Goal: Complete application form

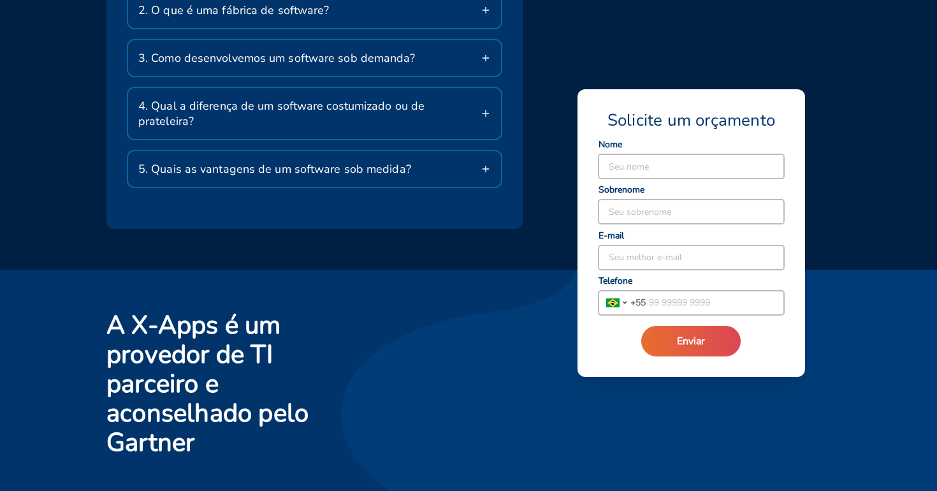
scroll to position [2272, 0]
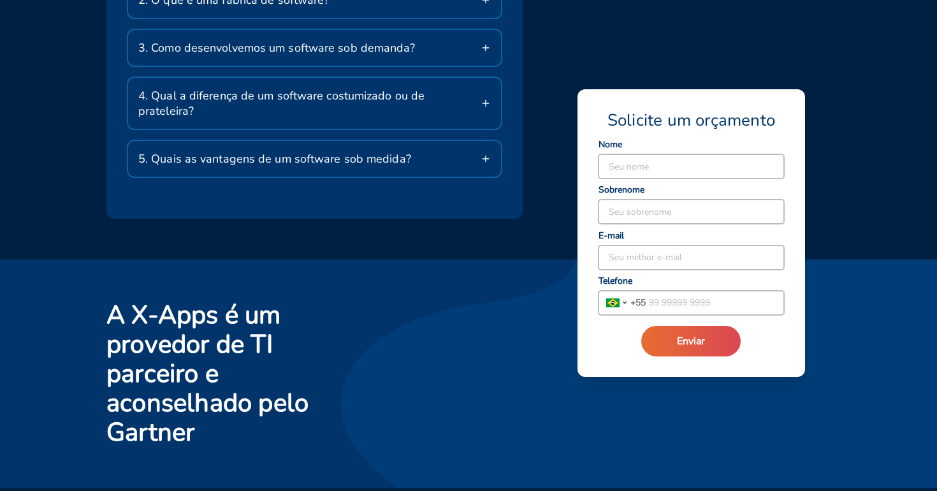
click at [279, 141] on div "5. Quais as vantagens de um software sob medida?" at bounding box center [314, 159] width 373 height 36
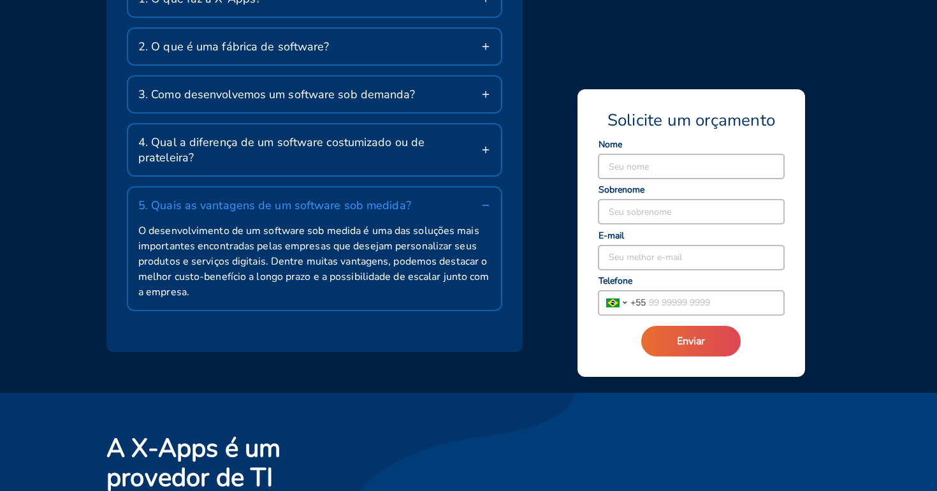
scroll to position [2220, 0]
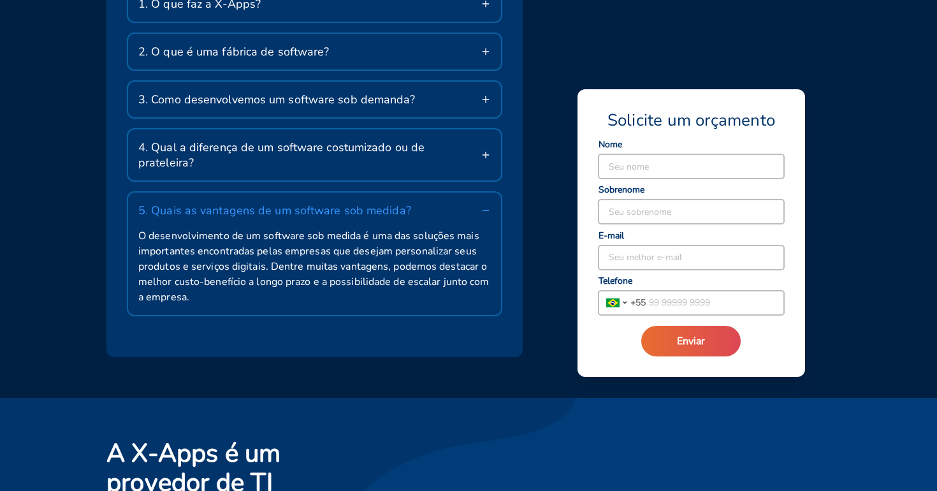
click at [274, 145] on span "4. Qual a diferença de um software costumizado ou de prateleira?" at bounding box center [309, 155] width 342 height 31
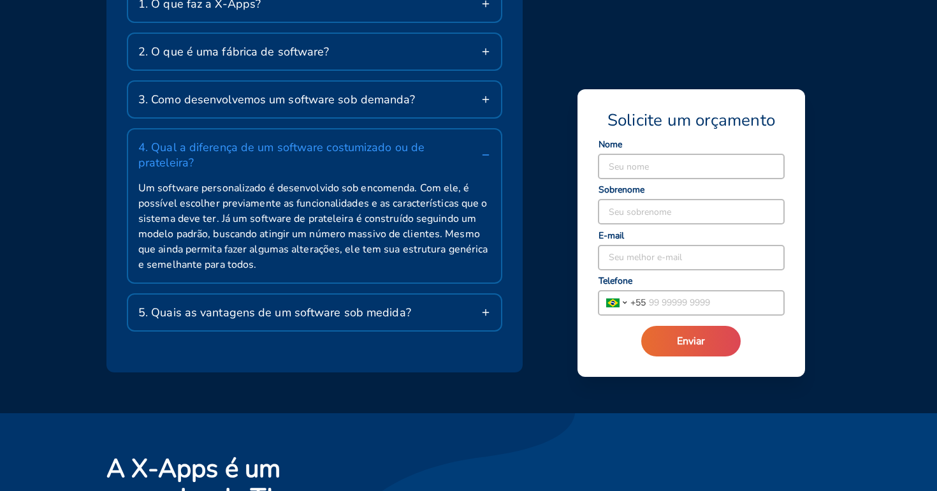
click at [269, 96] on span "3. Como desenvolvemos um software sob demanda?" at bounding box center [276, 99] width 277 height 15
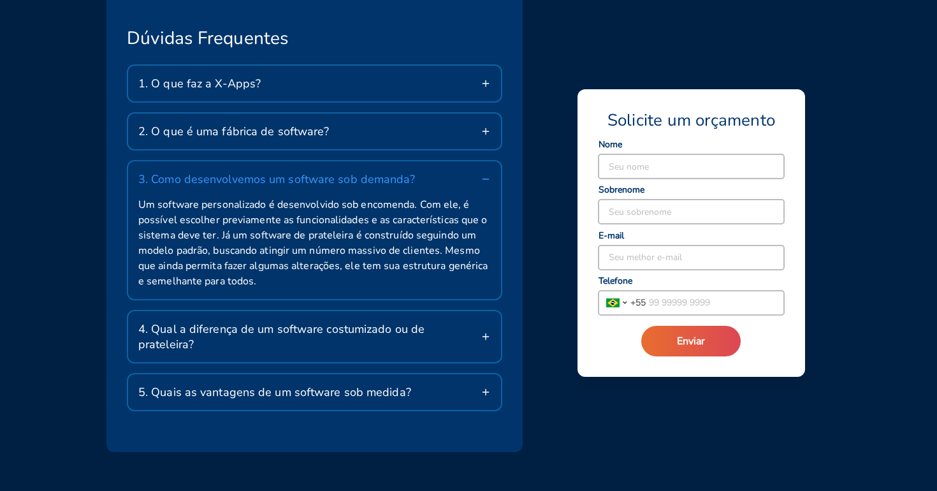
scroll to position [2137, 0]
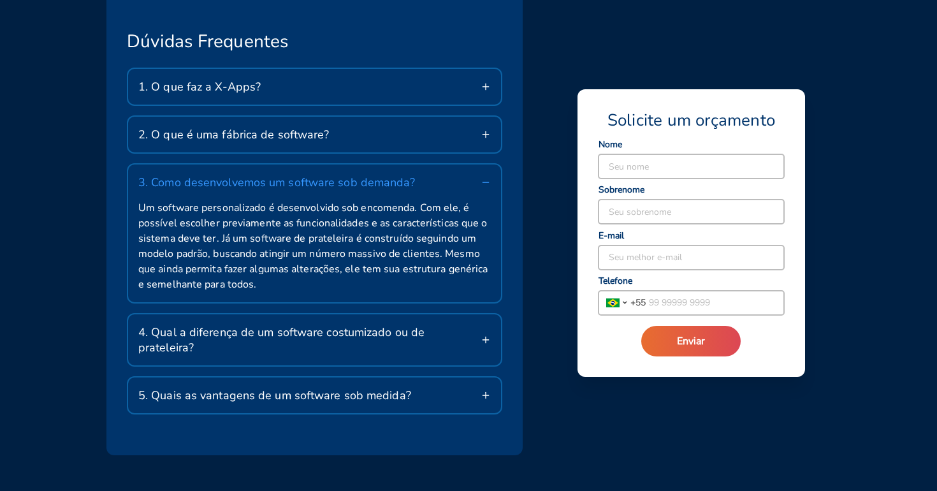
click at [274, 137] on span "2. O que é uma fábrica de software?" at bounding box center [233, 134] width 191 height 15
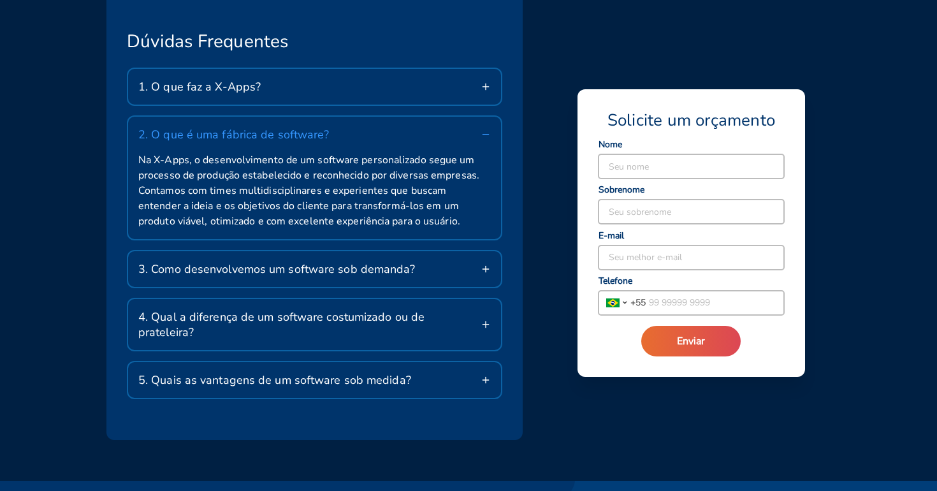
click at [260, 78] on div "1. O que faz a X-Apps?" at bounding box center [314, 87] width 373 height 36
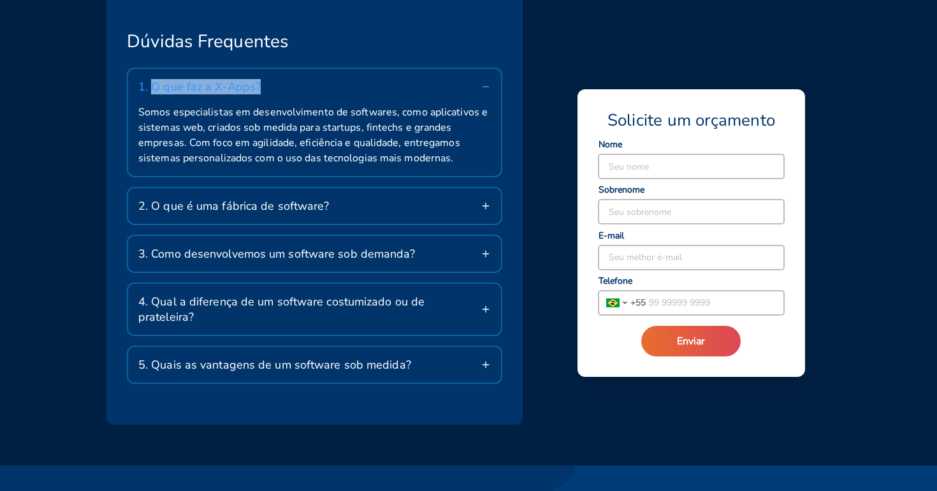
drag, startPoint x: 154, startPoint y: 85, endPoint x: 262, endPoint y: 92, distance: 108.0
click at [262, 92] on div "1. O que faz a X-Apps?" at bounding box center [314, 87] width 373 height 36
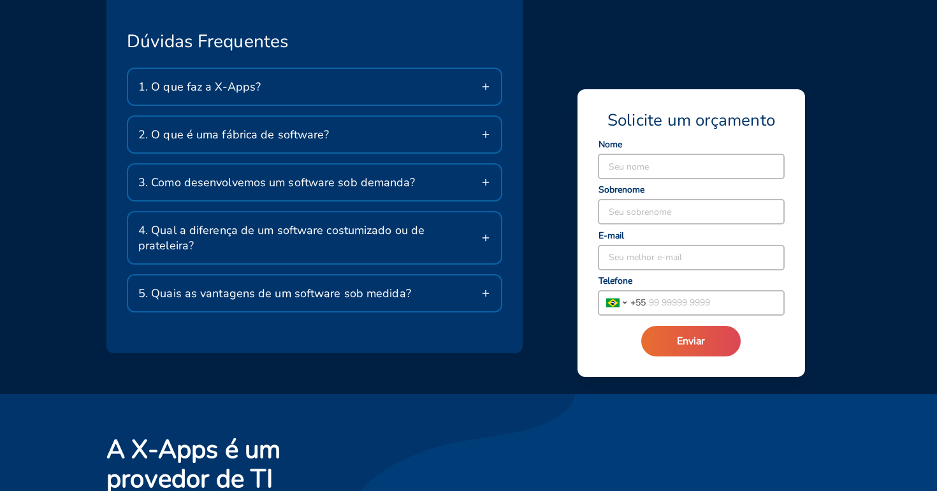
click at [445, 226] on span "4. Qual a diferença de um software costumizado ou de prateleira?" at bounding box center [309, 238] width 342 height 31
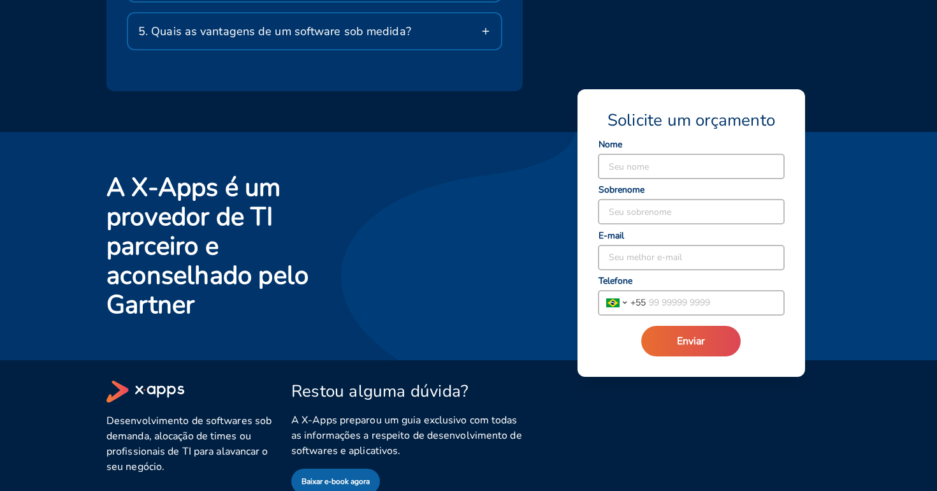
scroll to position [2510, 0]
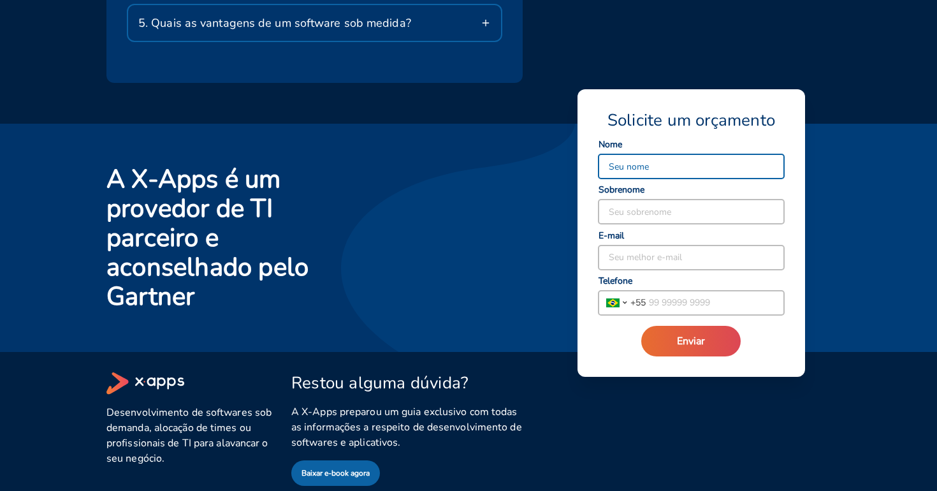
click at [752, 156] on input at bounding box center [692, 166] width 186 height 24
type input "Carolinne"
type input "[PERSON_NAME]"
type input "[EMAIL_ADDRESS][DOMAIN_NAME]"
type input "[PHONE_NUMBER]"
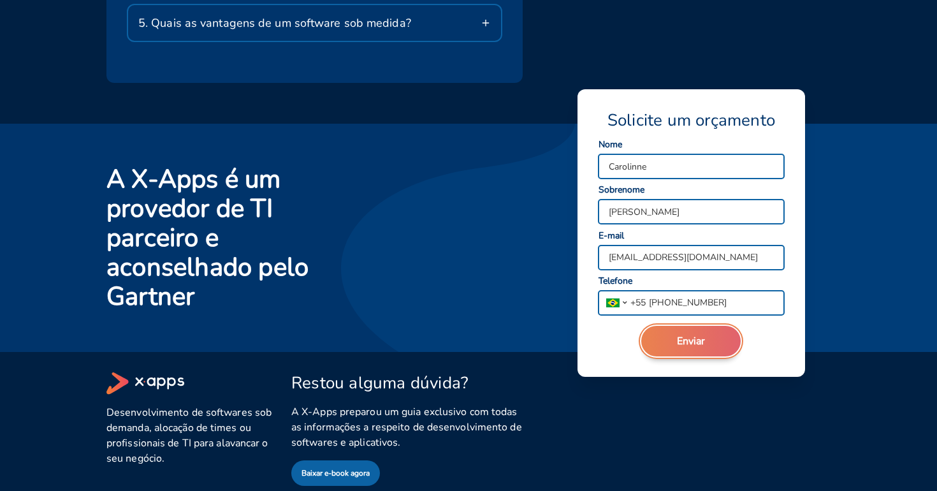
click at [695, 339] on span "Enviar" at bounding box center [691, 341] width 28 height 14
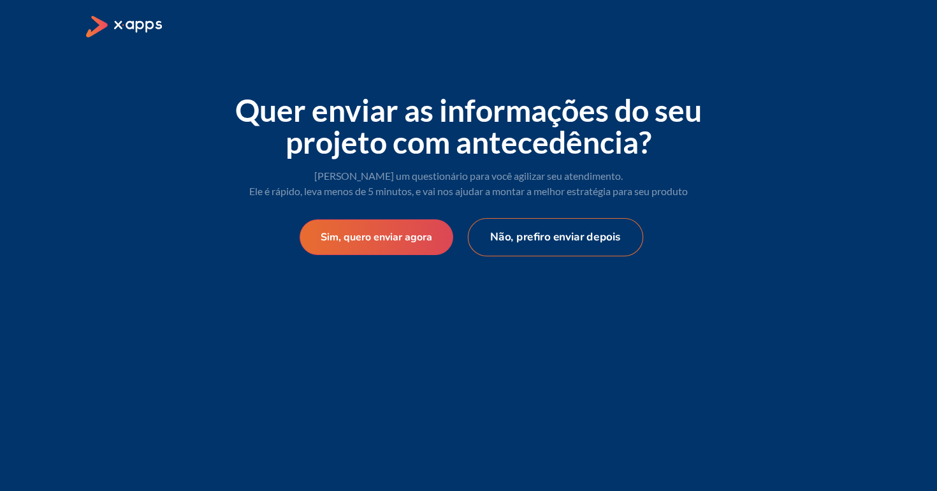
click at [511, 228] on button "Não, prefiro enviar depois" at bounding box center [556, 237] width 176 height 38
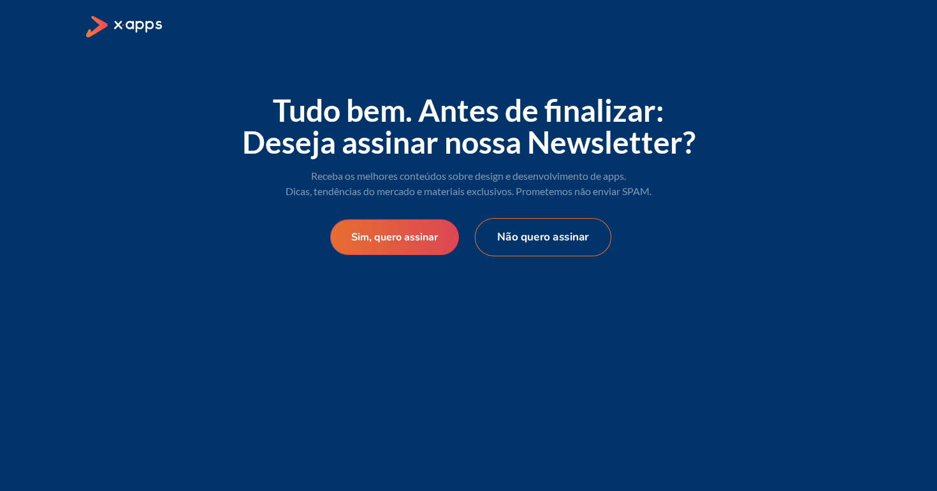
click at [511, 228] on button "Não quero assinar" at bounding box center [543, 237] width 136 height 38
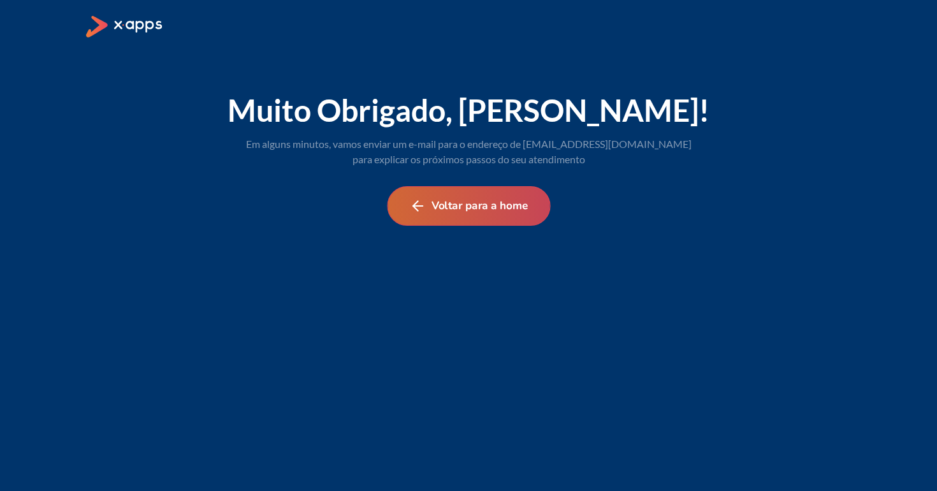
click at [492, 202] on button "Voltar para a home" at bounding box center [468, 206] width 163 height 40
